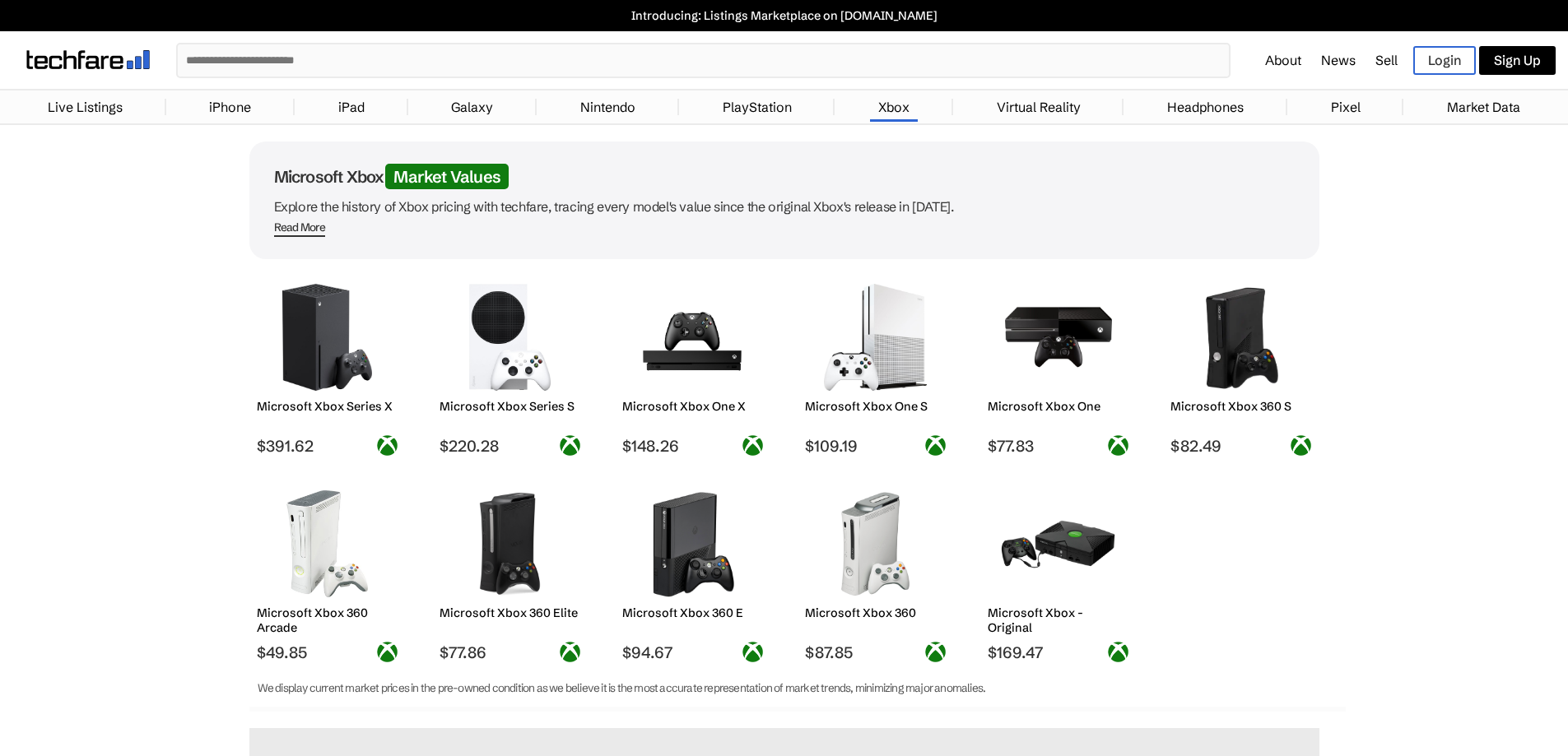
click at [923, 345] on img at bounding box center [875, 337] width 116 height 107
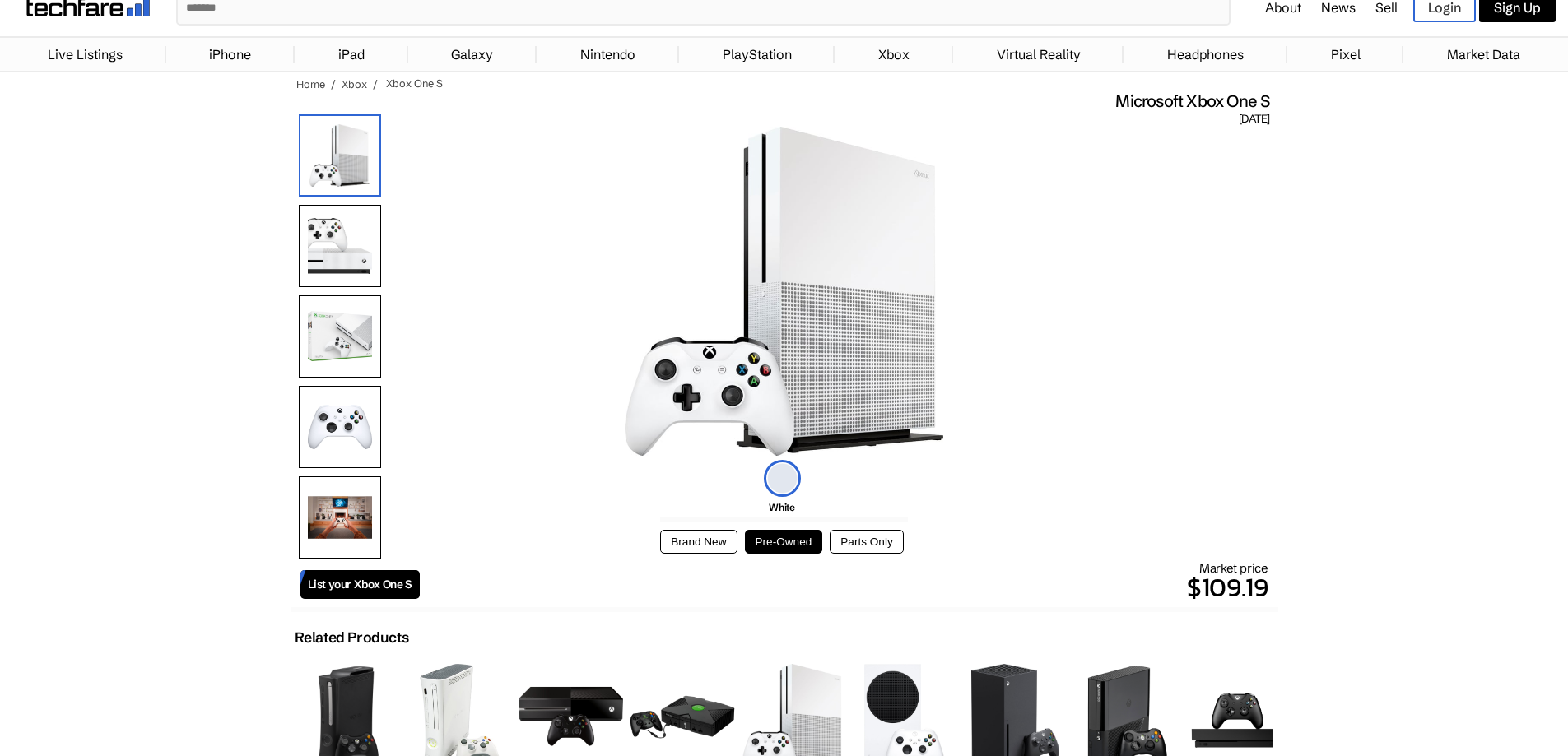
scroll to position [82, 0]
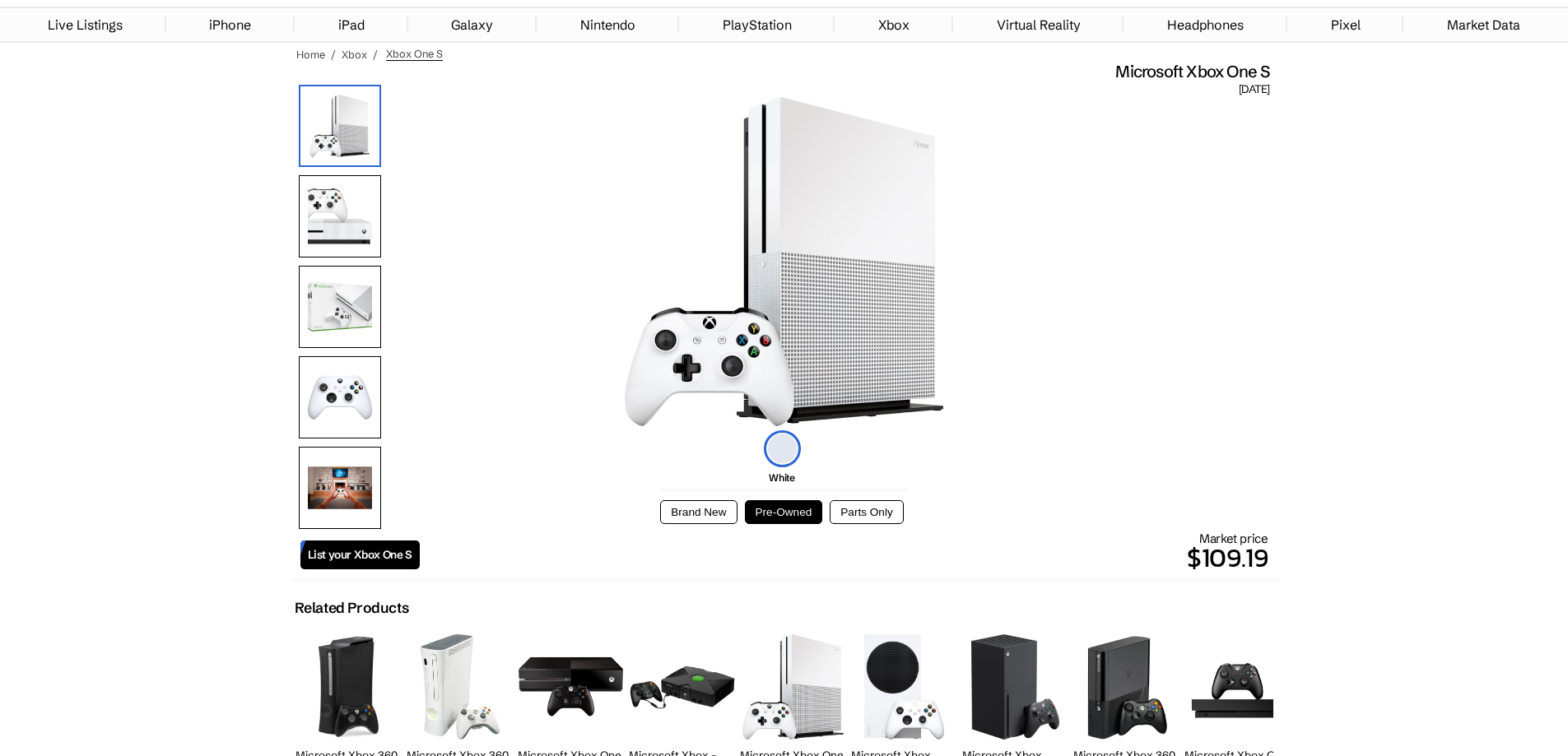
click at [708, 505] on button "Brand New" at bounding box center [698, 512] width 77 height 24
click at [762, 505] on button "Pre-Owned" at bounding box center [784, 512] width 78 height 24
click at [842, 505] on button "Parts Only" at bounding box center [866, 512] width 73 height 24
click at [798, 511] on button "Pre-Owned" at bounding box center [784, 512] width 78 height 24
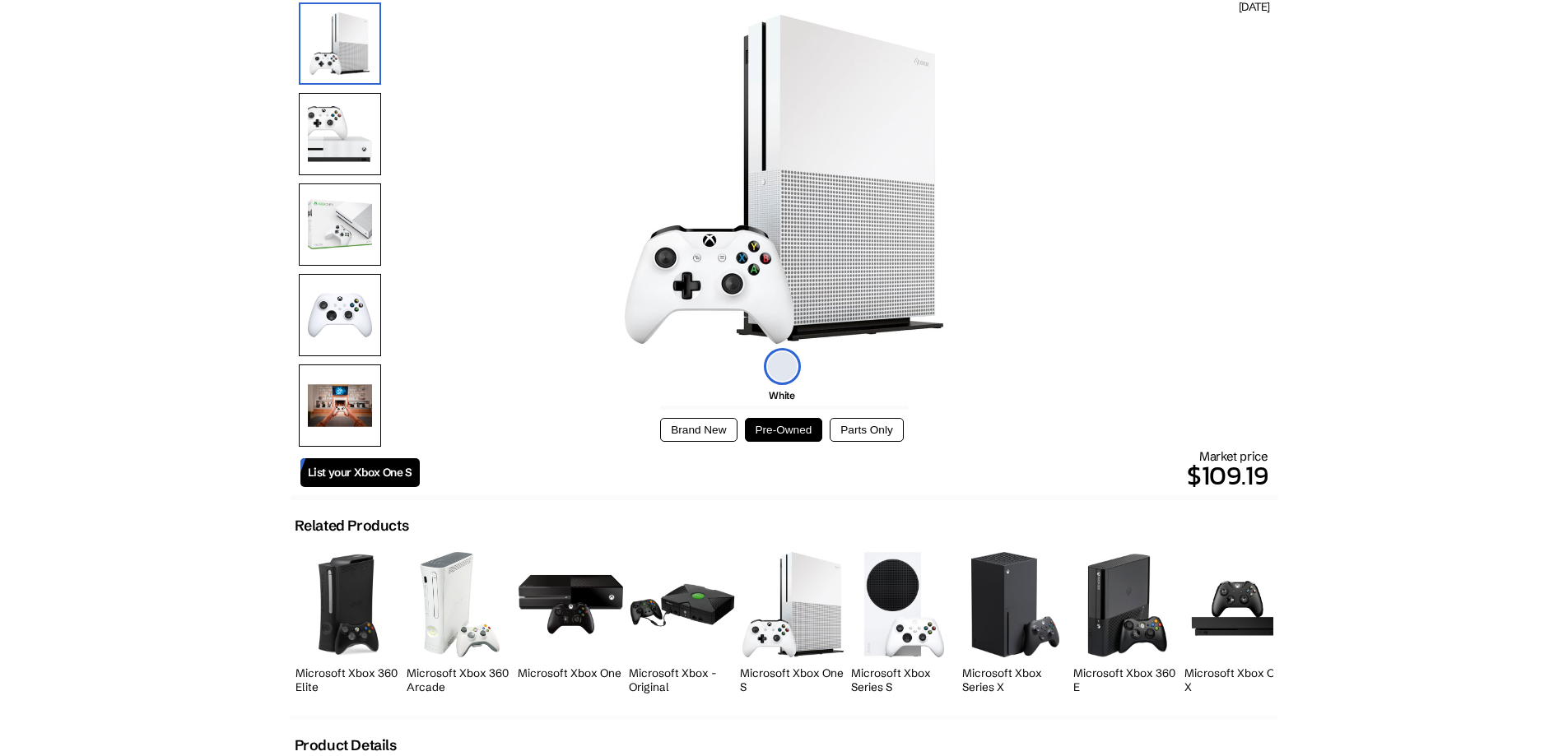
scroll to position [0, 0]
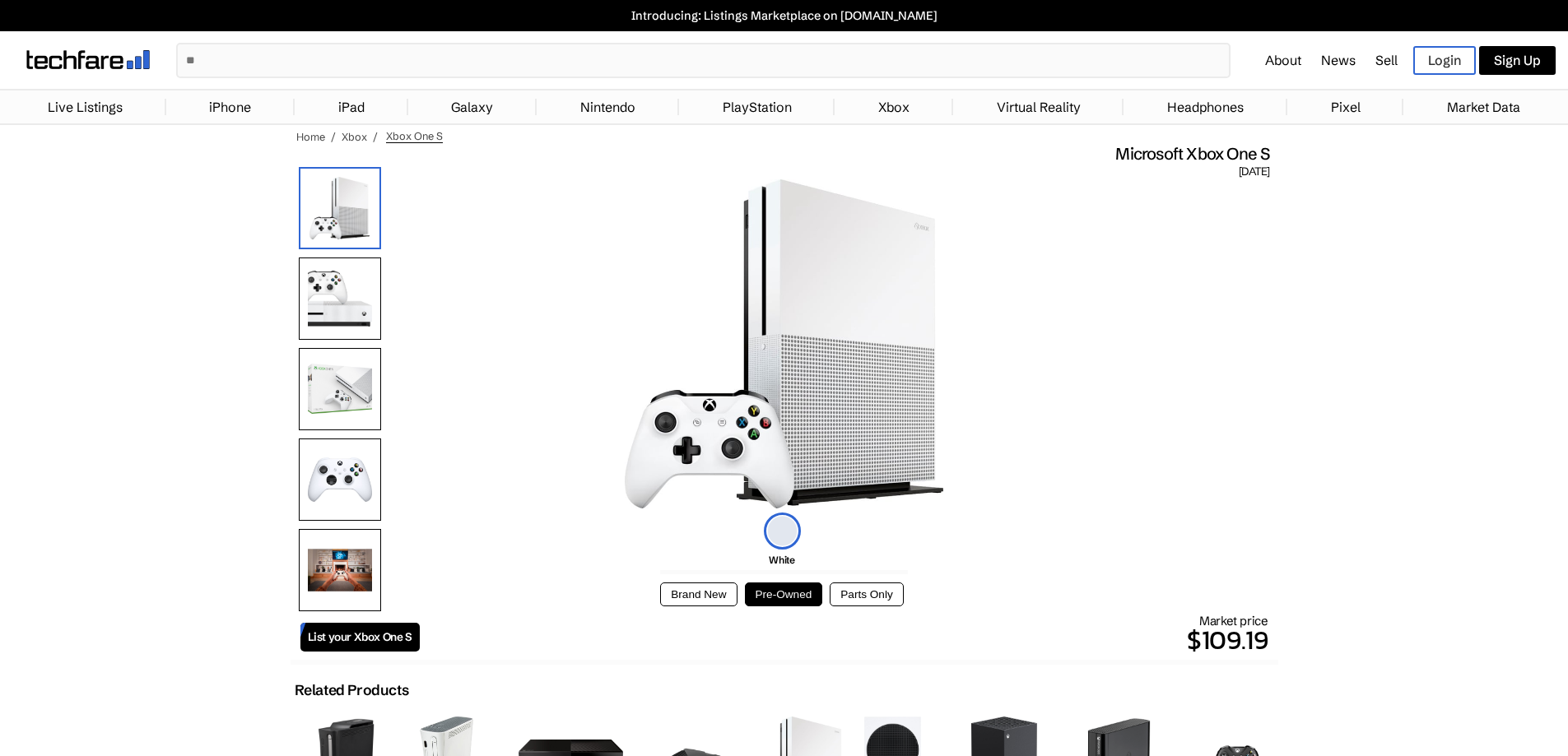
click at [1385, 68] on div "About News Sell Login Sign Up" at bounding box center [1412, 60] width 311 height 29
click at [1385, 59] on link "Sell" at bounding box center [1387, 61] width 22 height 17
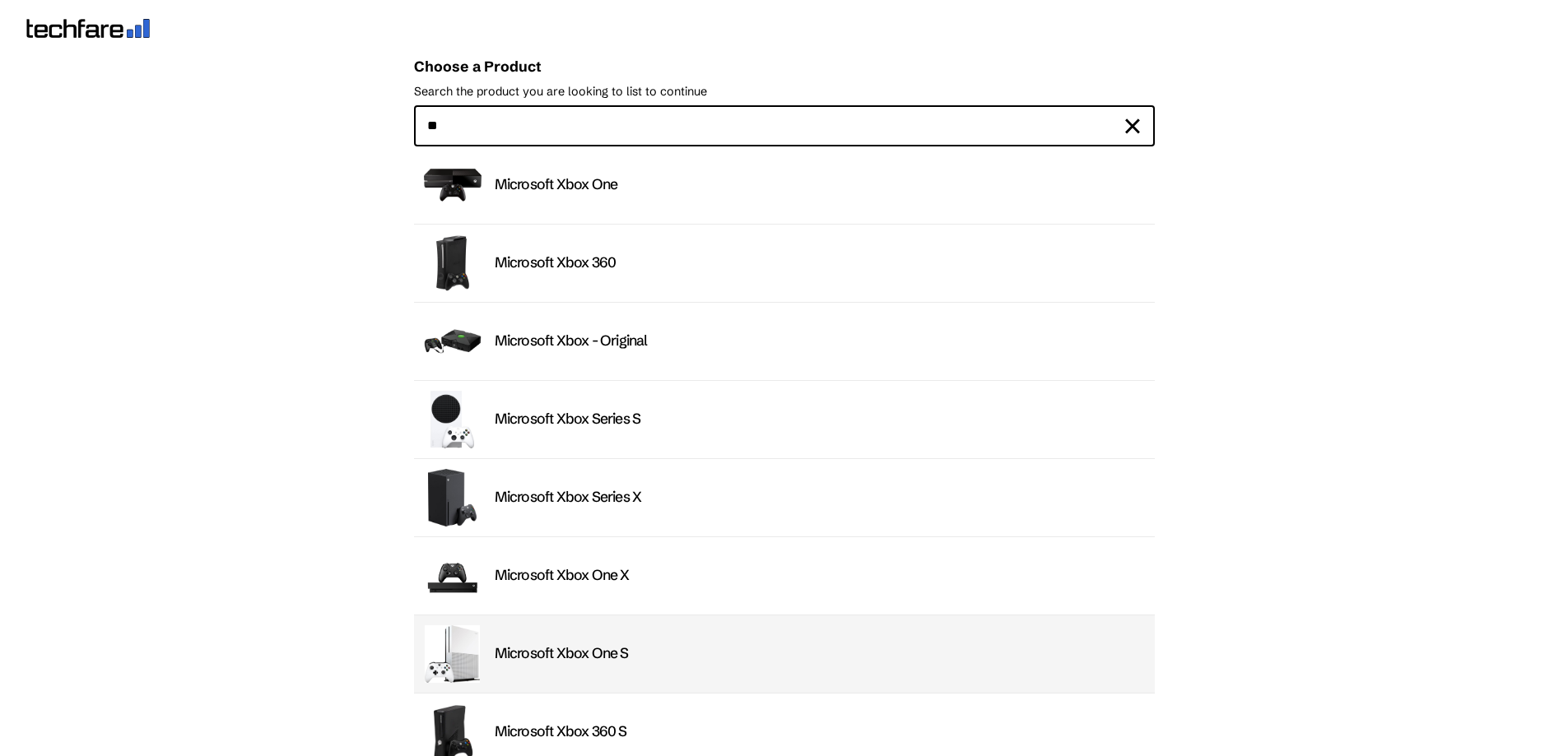
type input "**"
click at [561, 634] on li "Microsoft Xbox One S" at bounding box center [785, 655] width 741 height 78
